Goal: Obtain resource: Obtain resource

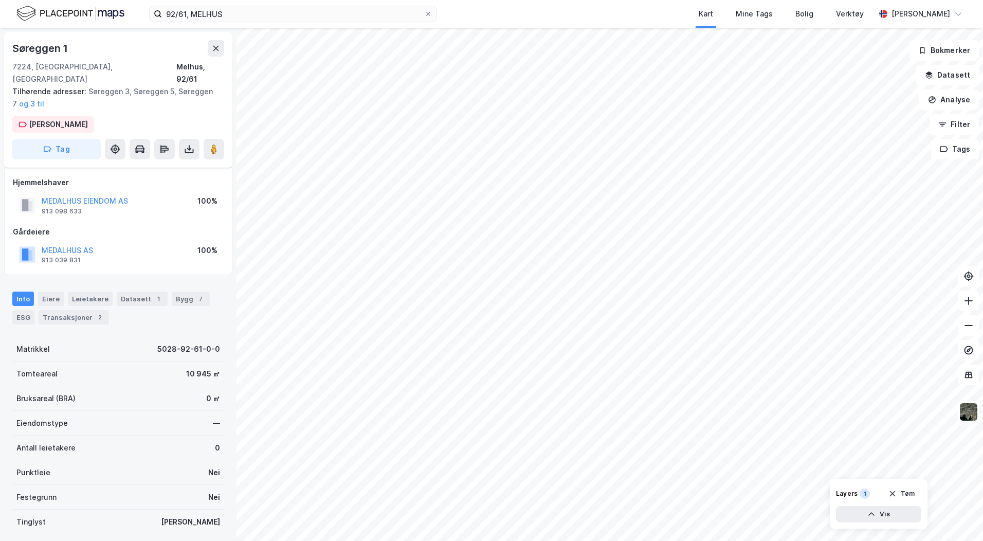
scroll to position [60, 0]
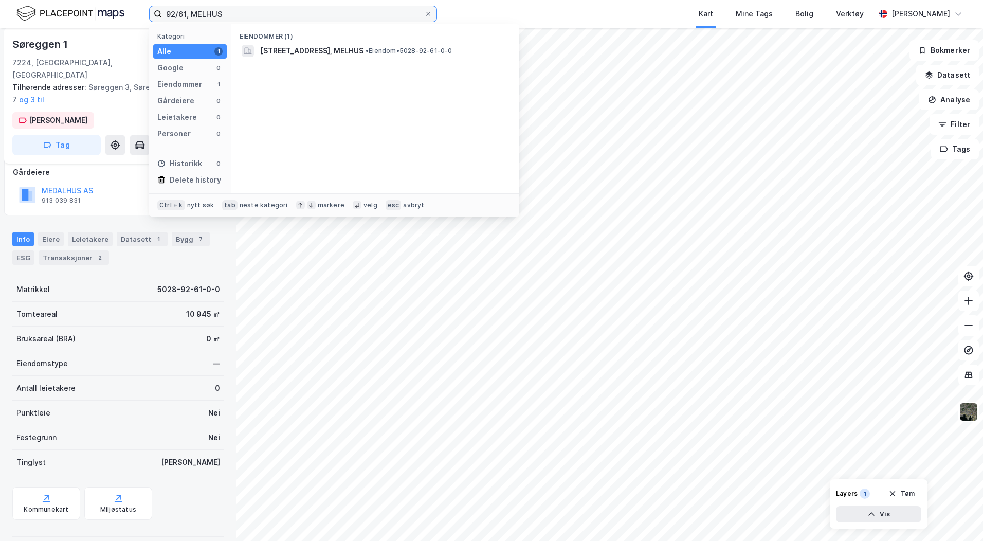
drag, startPoint x: 226, startPoint y: 16, endPoint x: 80, endPoint y: 16, distance: 146.0
click at [80, 16] on div "92/61, MELHUS Kategori Alle 1 Google 0 Eiendommer 1 Gårdeiere 0 Leietakere 0 Pe…" at bounding box center [491, 14] width 983 height 28
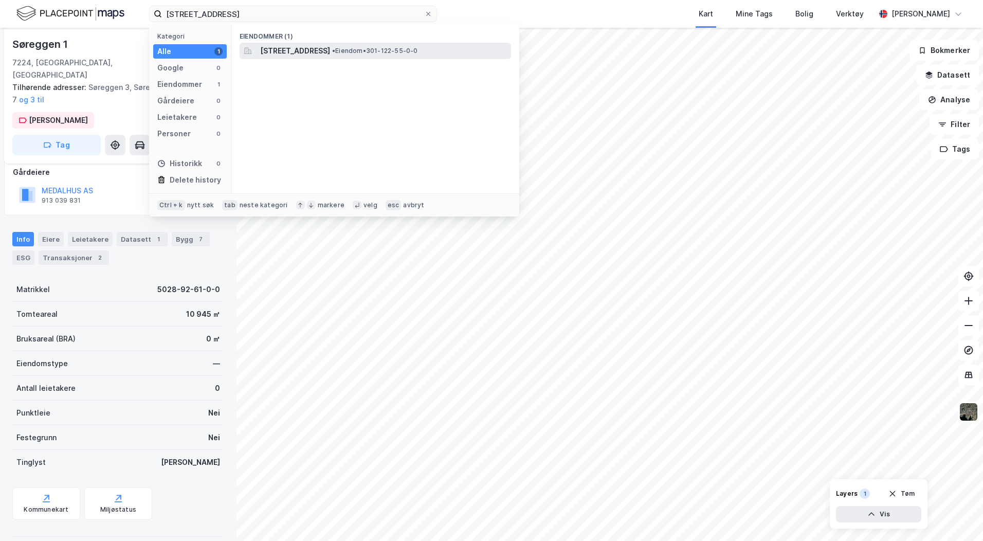
click at [329, 50] on span "[STREET_ADDRESS]" at bounding box center [295, 51] width 70 height 12
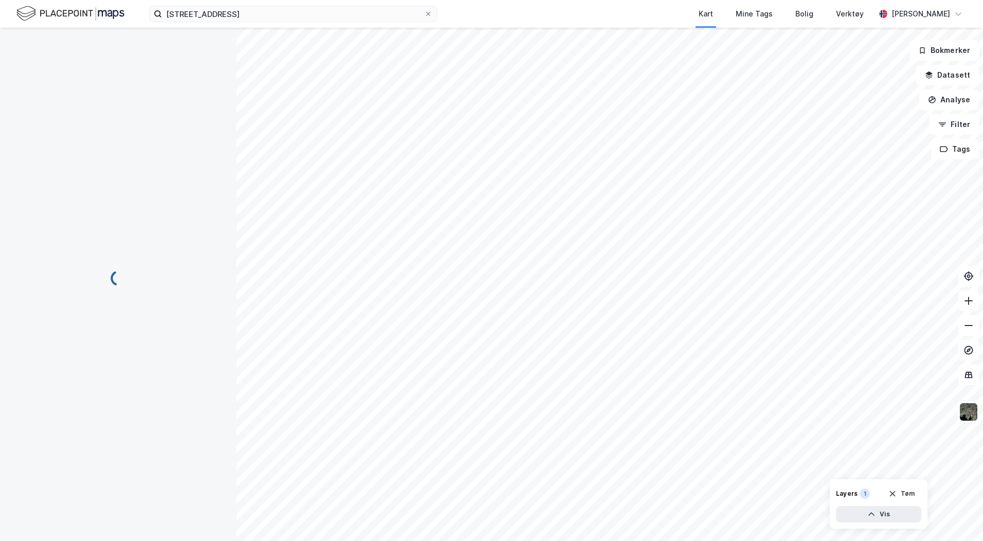
scroll to position [56, 0]
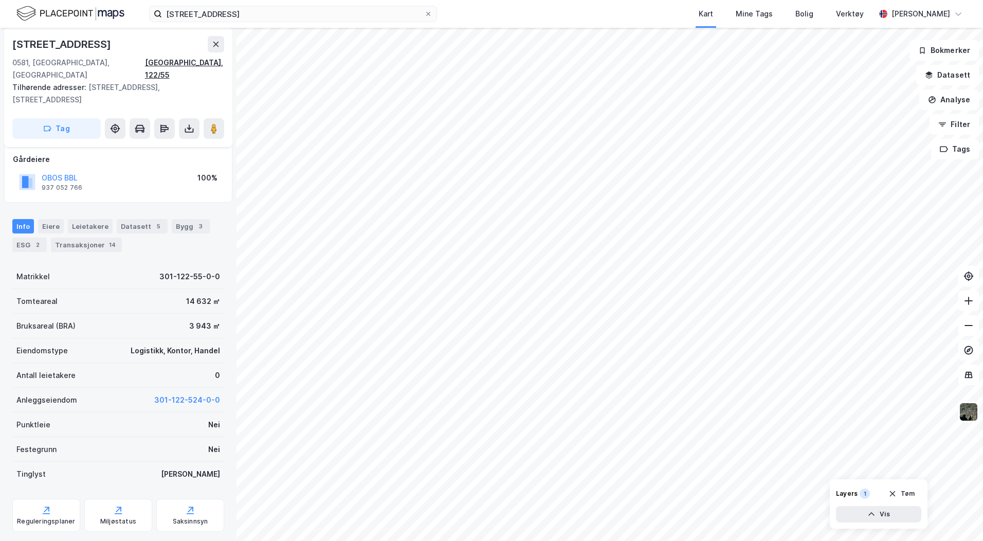
click at [208, 63] on div "[GEOGRAPHIC_DATA], 122/55" at bounding box center [184, 69] width 79 height 25
click at [34, 517] on div "Reguleringsplaner" at bounding box center [46, 521] width 58 height 8
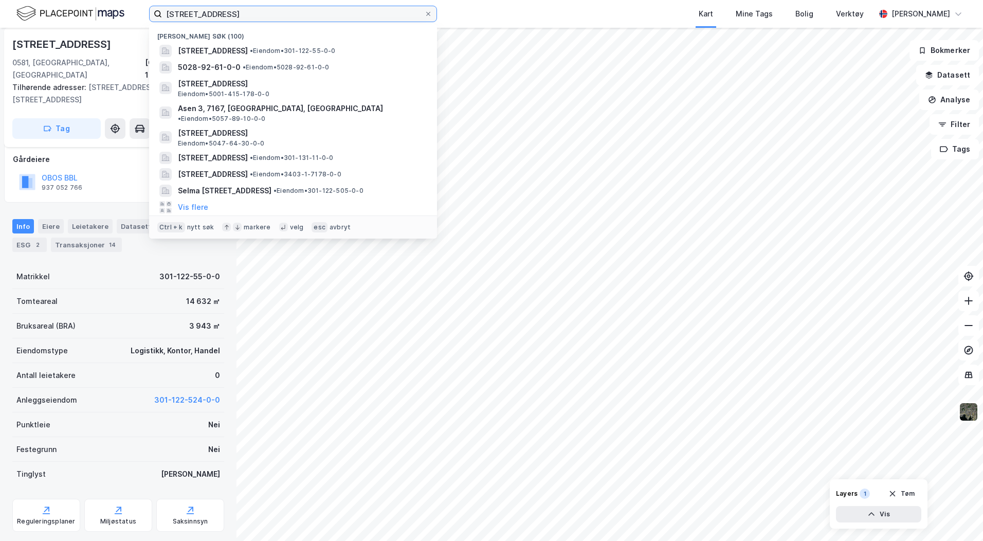
drag, startPoint x: 219, startPoint y: 10, endPoint x: 63, endPoint y: 12, distance: 155.8
click at [69, 11] on div "122/55, oslo Nylige søk (100) [STREET_ADDRESS] • Eiendom • 301-122-55-0-0 5028-…" at bounding box center [491, 14] width 983 height 28
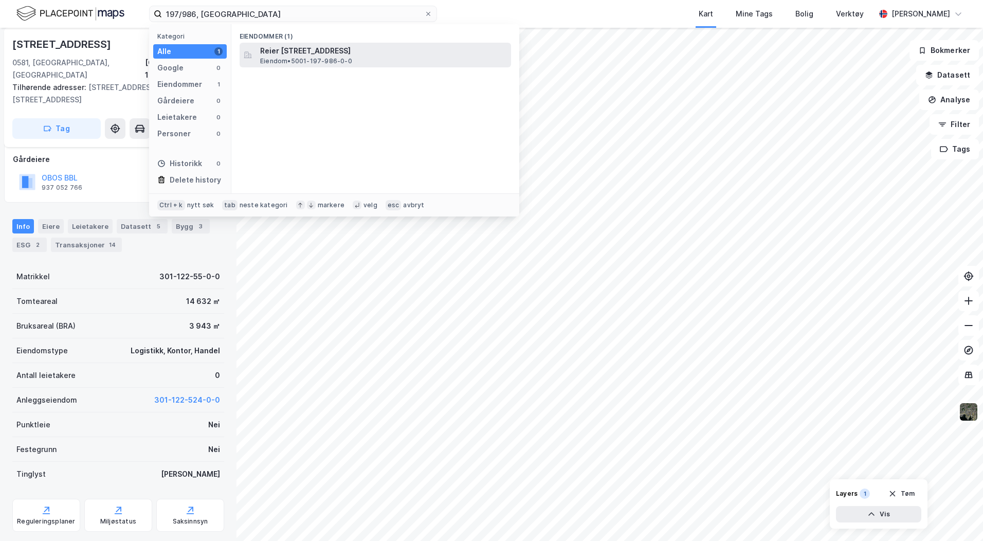
click at [313, 53] on span "Reier [STREET_ADDRESS]" at bounding box center [383, 51] width 247 height 12
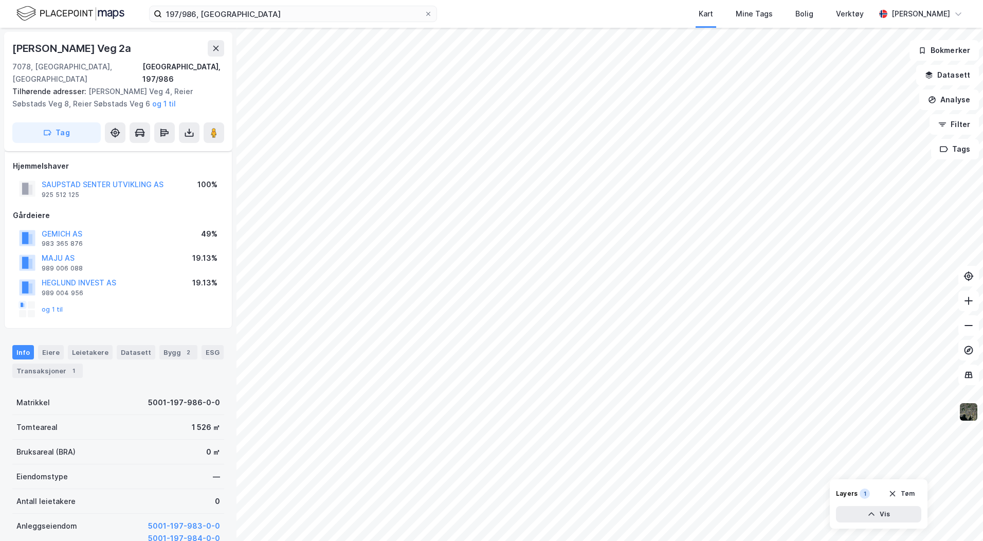
scroll to position [56, 0]
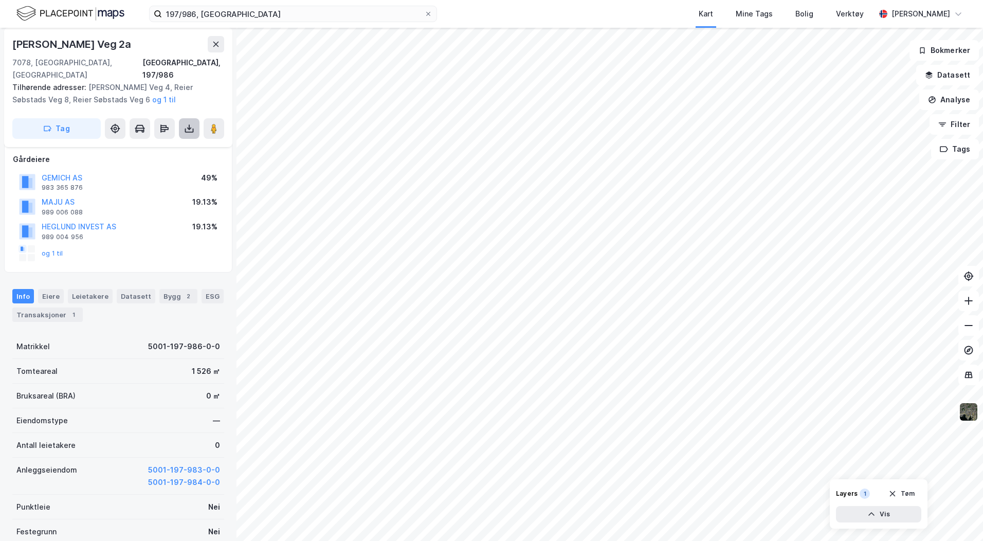
click at [190, 123] on icon at bounding box center [189, 128] width 10 height 10
click at [168, 145] on div "Last ned grunnbok" at bounding box center [139, 149] width 60 height 8
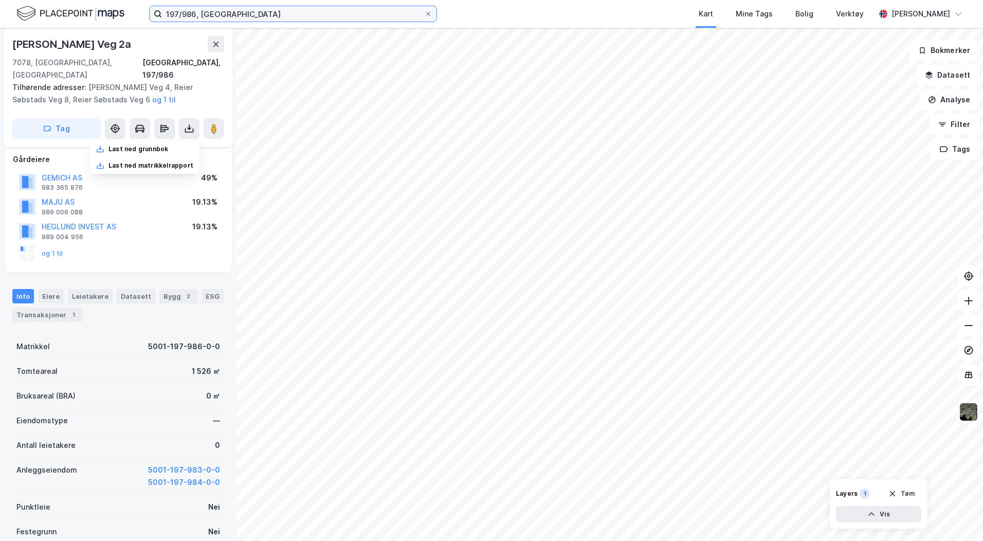
click at [195, 14] on input "197/986, [GEOGRAPHIC_DATA]" at bounding box center [293, 13] width 262 height 15
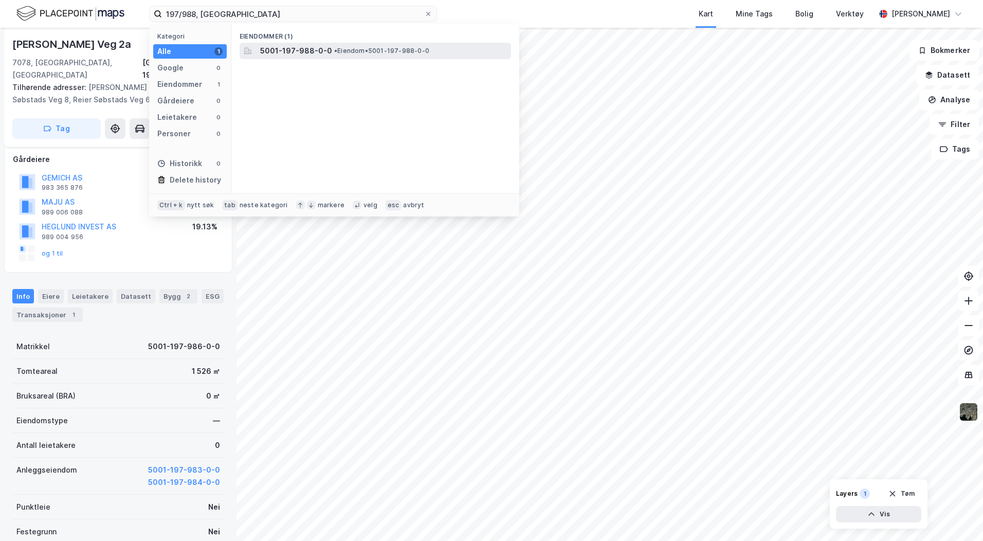
click at [297, 50] on span "5001-197-988-0-0" at bounding box center [296, 51] width 72 height 12
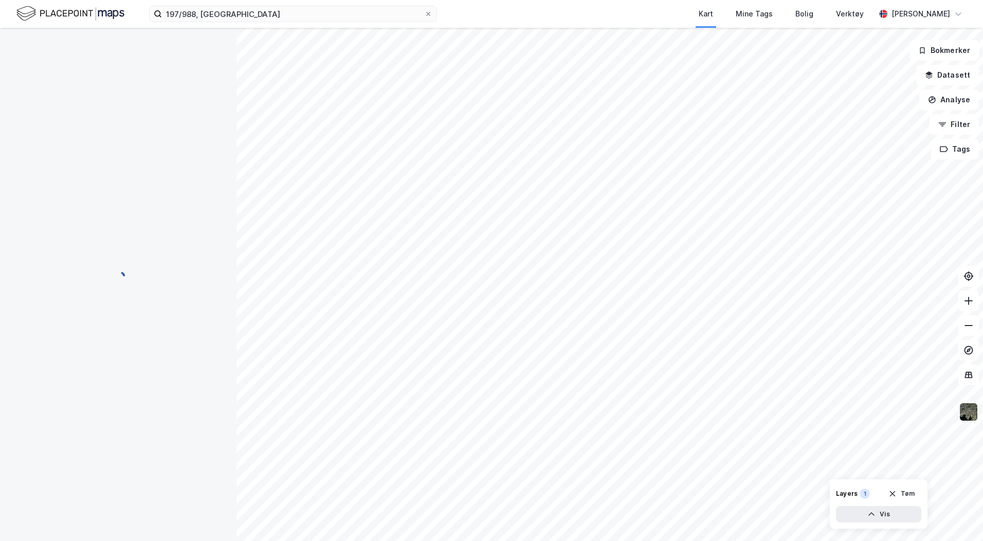
scroll to position [56, 0]
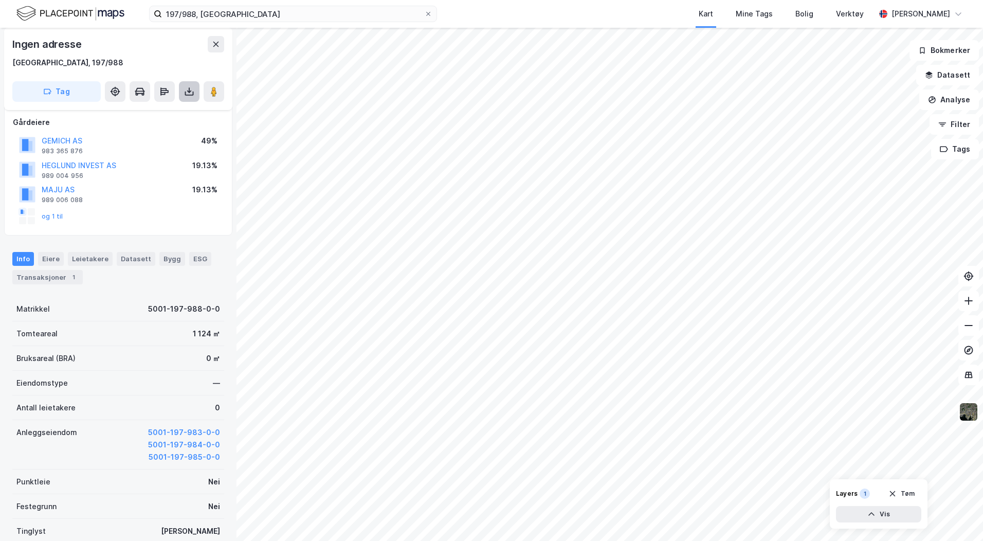
click at [188, 92] on icon at bounding box center [189, 92] width 4 height 3
click at [132, 110] on div "Last ned grunnbok" at bounding box center [139, 112] width 60 height 8
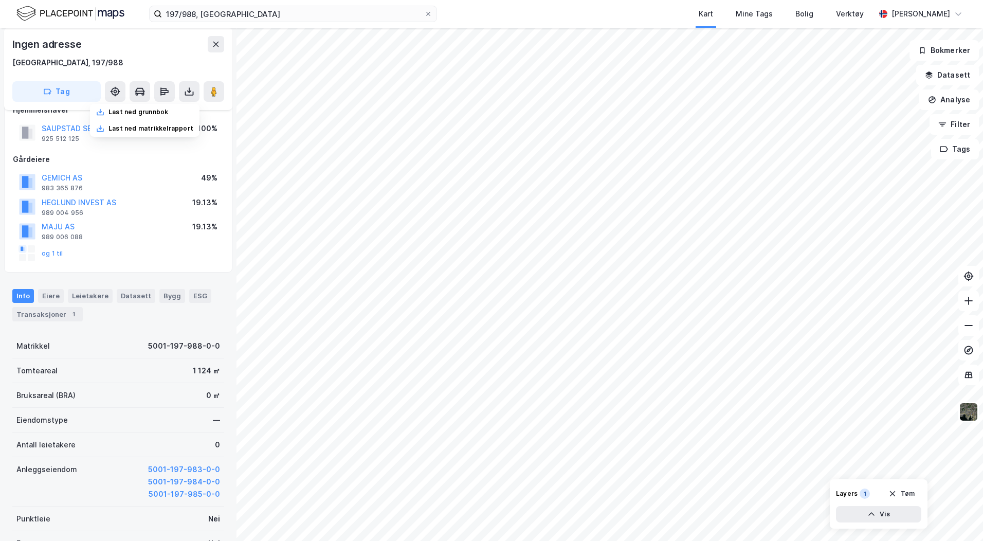
scroll to position [5, 0]
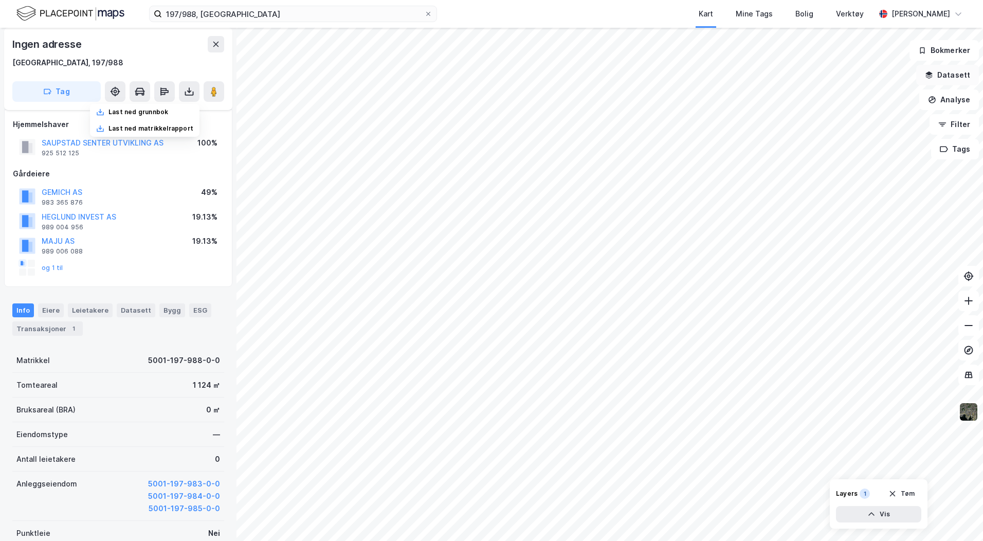
click at [939, 76] on button "Datasett" at bounding box center [947, 75] width 63 height 21
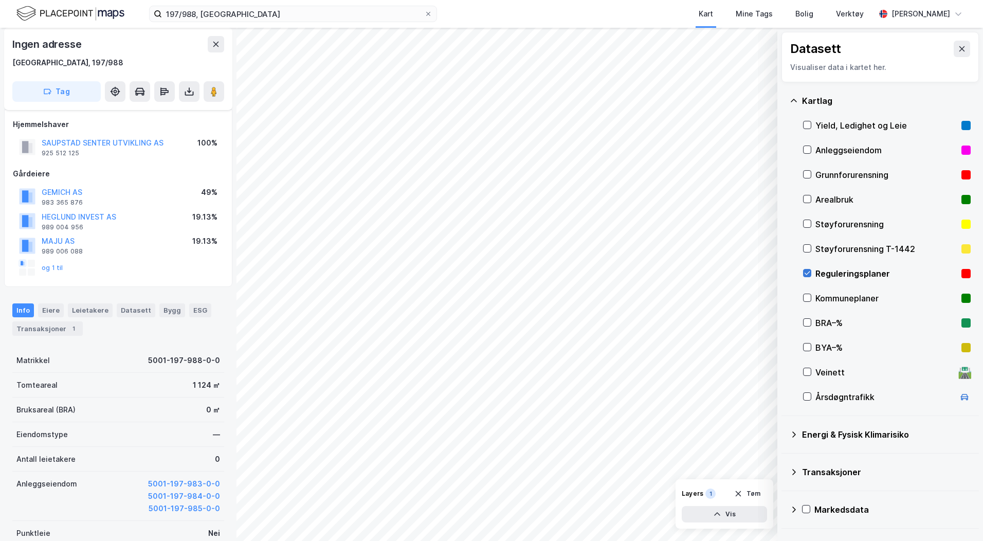
click at [808, 274] on icon at bounding box center [808, 274] width 6 height 4
click at [960, 47] on icon at bounding box center [963, 48] width 6 height 5
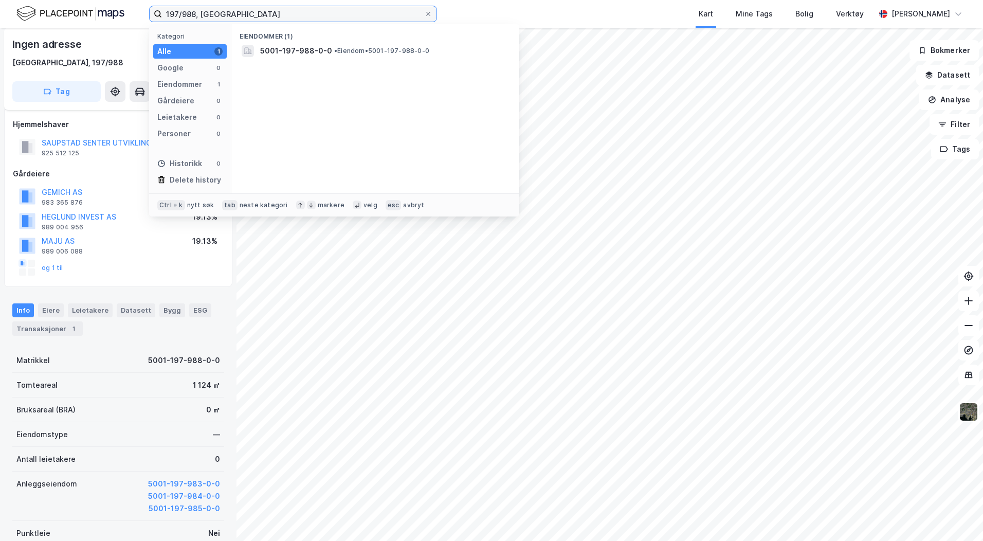
drag, startPoint x: 186, startPoint y: 11, endPoint x: 176, endPoint y: 12, distance: 9.8
click at [176, 12] on input "197/988, [GEOGRAPHIC_DATA]" at bounding box center [293, 13] width 262 height 15
drag, startPoint x: 250, startPoint y: 14, endPoint x: 143, endPoint y: 12, distance: 106.5
click at [143, 12] on div "197/988, [GEOGRAPHIC_DATA] Kategori Alle 1 Google 0 Eiendommer 1 Gårdeiere 0 Le…" at bounding box center [491, 14] width 983 height 28
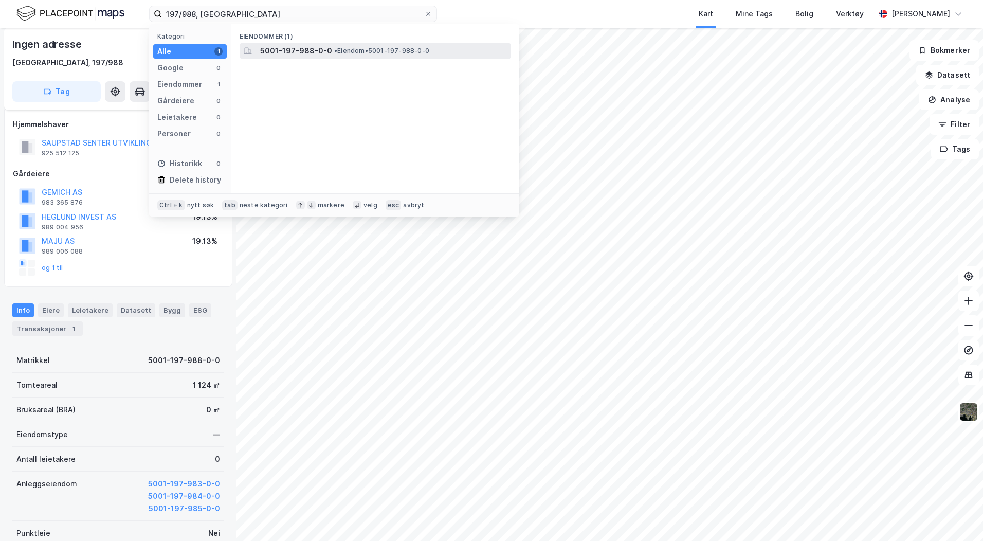
click at [318, 49] on span "5001-197-988-0-0" at bounding box center [296, 51] width 72 height 12
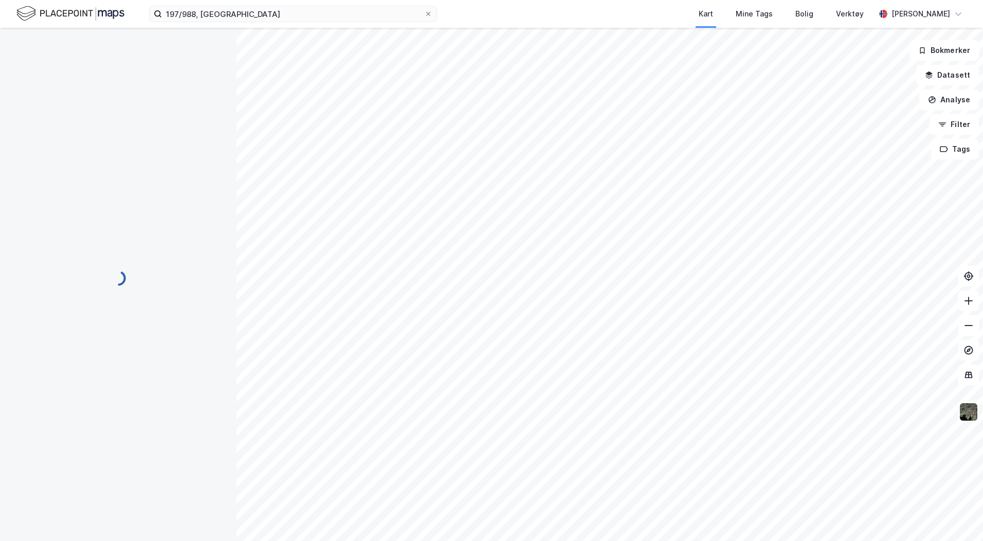
scroll to position [5, 0]
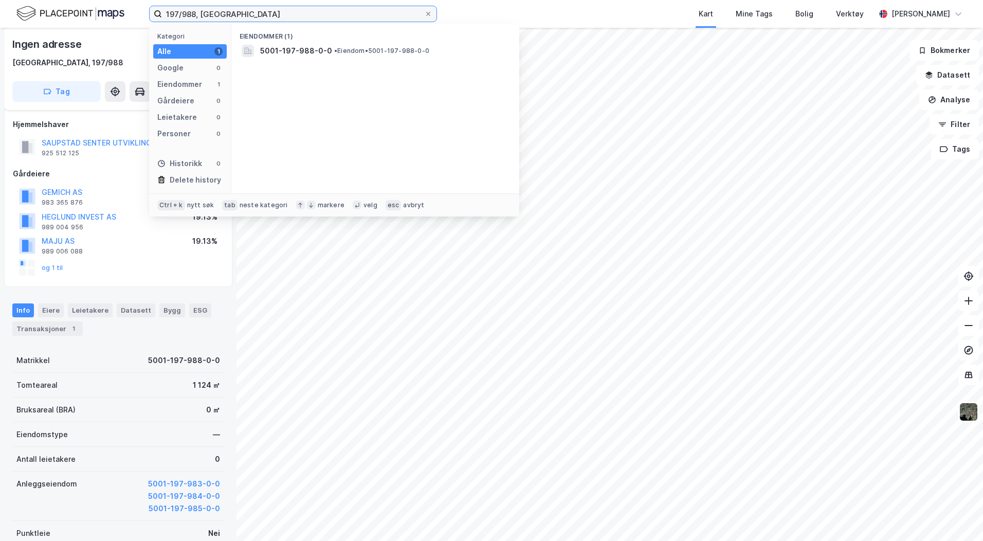
drag, startPoint x: 252, startPoint y: 16, endPoint x: 115, endPoint y: 2, distance: 138.6
click at [115, 2] on div "197/988, [GEOGRAPHIC_DATA] Kategori Alle 1 Google 0 Eiendommer 1 Gårdeiere 0 Le…" at bounding box center [491, 14] width 983 height 28
type input "[STREET_ADDRESS]"
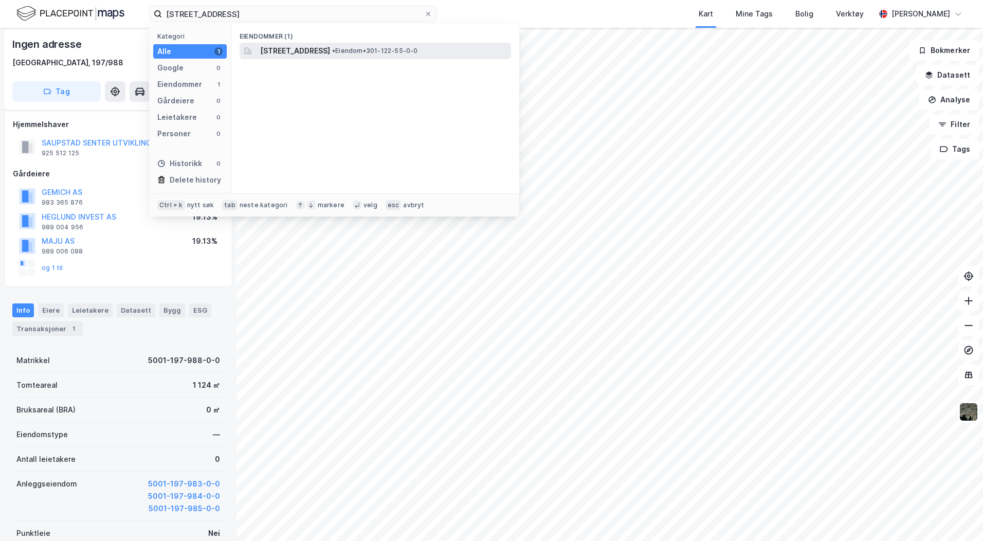
click at [285, 49] on span "[STREET_ADDRESS]" at bounding box center [295, 51] width 70 height 12
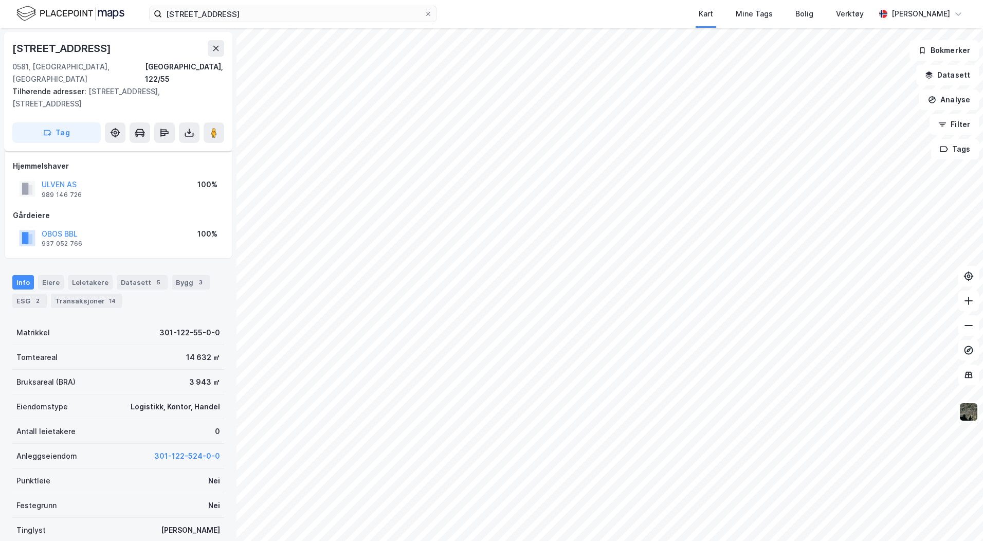
scroll to position [5, 0]
